Goal: Information Seeking & Learning: Understand process/instructions

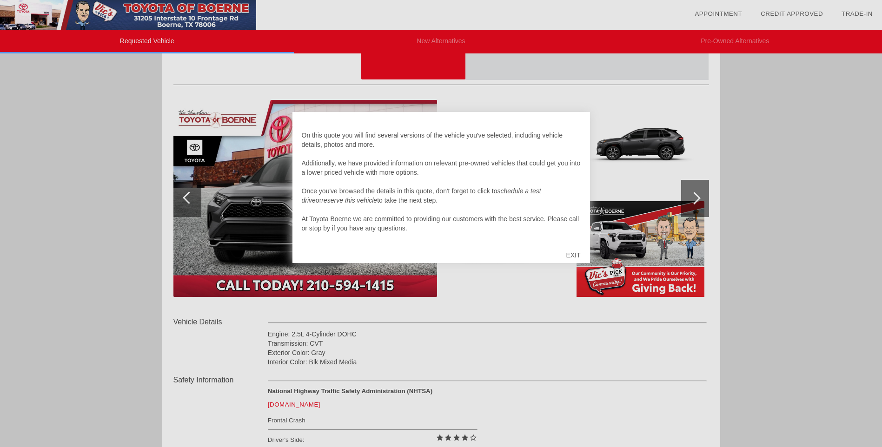
scroll to position [93, 0]
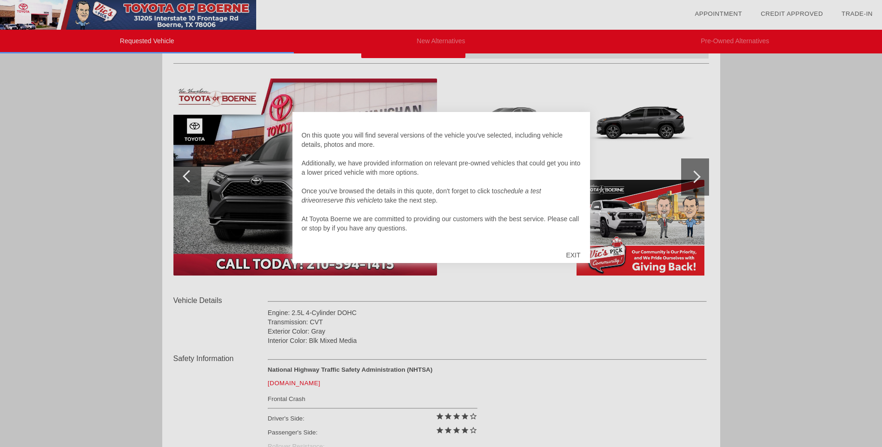
click at [640, 341] on div at bounding box center [441, 223] width 882 height 447
click at [454, 299] on div at bounding box center [441, 223] width 882 height 447
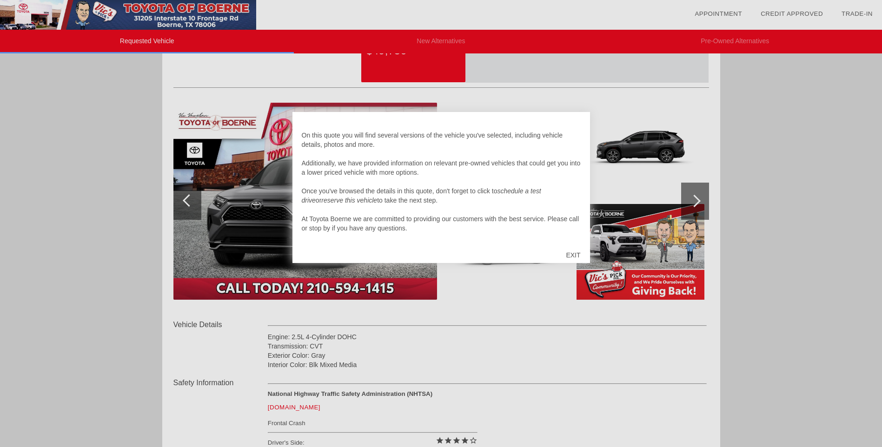
scroll to position [0, 0]
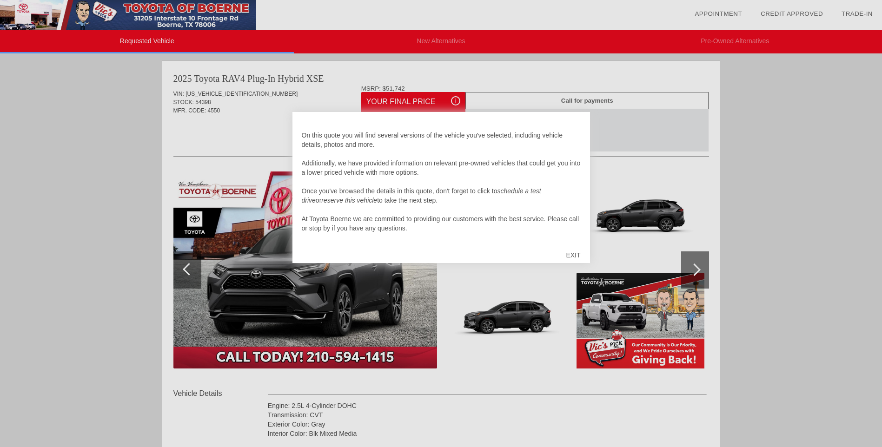
click at [418, 99] on div at bounding box center [441, 223] width 882 height 447
click at [457, 101] on div at bounding box center [441, 223] width 882 height 447
click at [454, 101] on div at bounding box center [441, 223] width 882 height 447
click at [509, 307] on div at bounding box center [441, 223] width 882 height 447
click at [572, 253] on div "EXIT" at bounding box center [572, 255] width 33 height 28
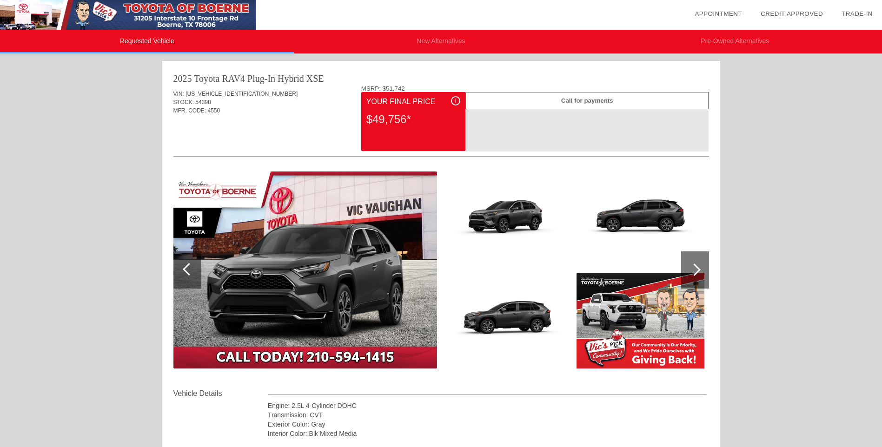
click at [456, 101] on span "i" at bounding box center [455, 101] width 1 height 7
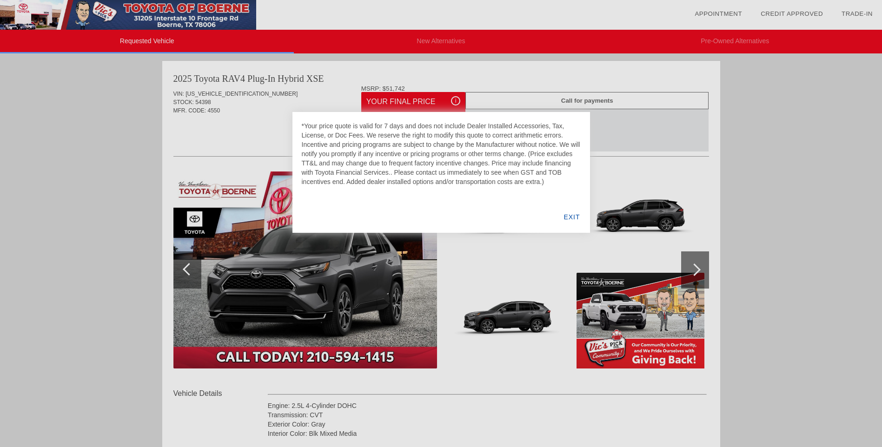
click at [577, 216] on div "EXIT" at bounding box center [572, 217] width 36 height 32
